Goal: Transaction & Acquisition: Purchase product/service

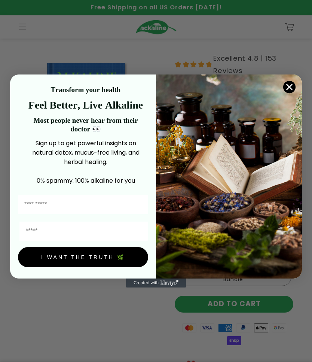
click at [288, 83] on circle "Close dialog" at bounding box center [289, 87] width 12 height 12
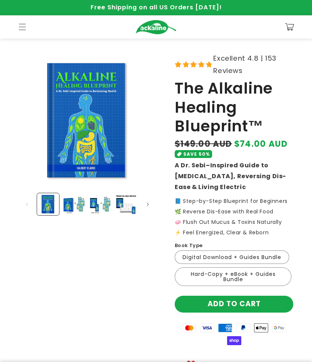
click at [275, 257] on label "Digital Download + Guides Bundle Variant sold out or unavailable" at bounding box center [232, 256] width 114 height 13
click at [257, 301] on button "Add to cart" at bounding box center [234, 304] width 119 height 17
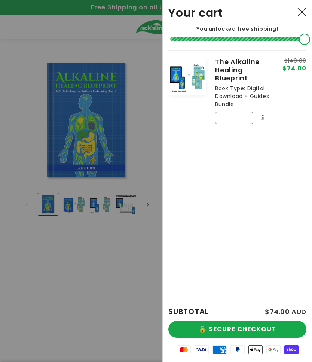
click at [271, 329] on button "🔒 SECURE CHECKOUT" at bounding box center [237, 329] width 138 height 17
